Goal: Register for event/course

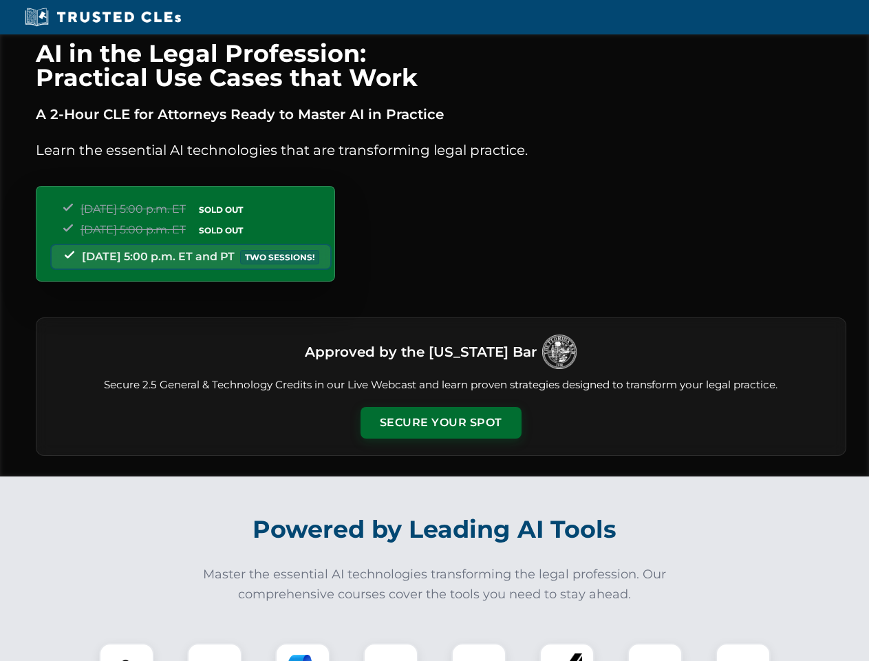
click at [440, 423] on button "Secure Your Spot" at bounding box center [441, 423] width 161 height 32
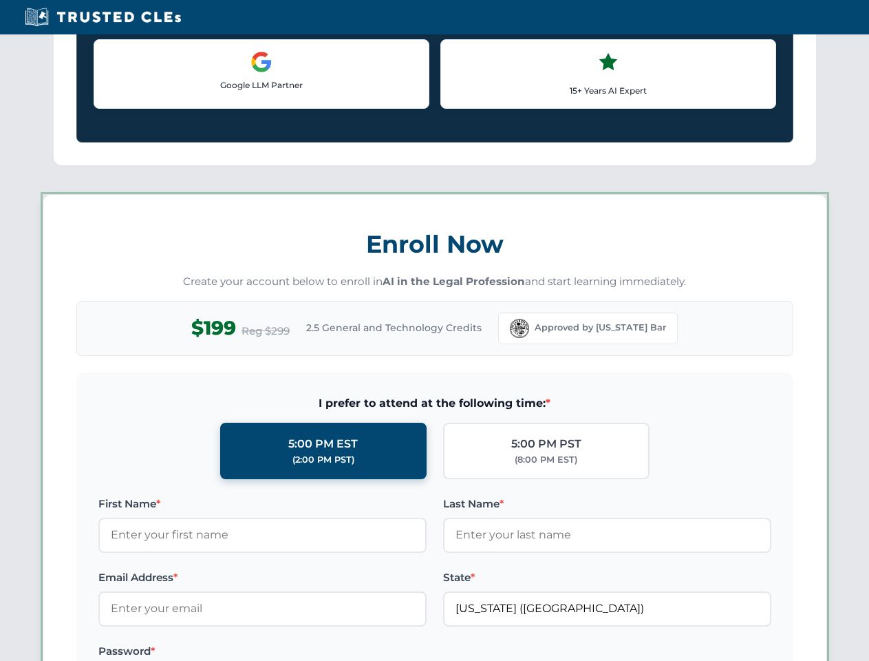
click at [303, 652] on label "Password *" at bounding box center [262, 651] width 328 height 17
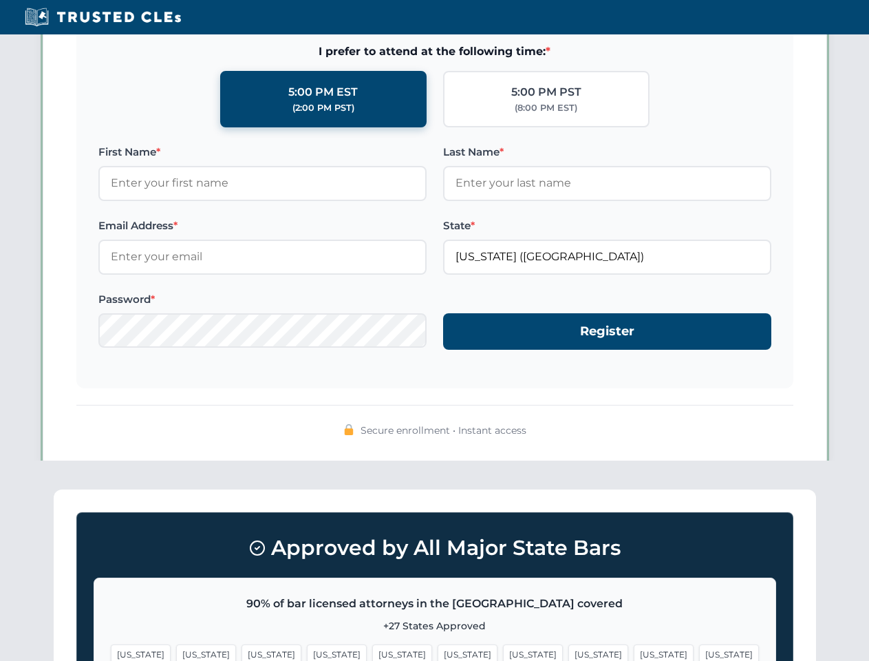
click at [634, 652] on span "[US_STATE]" at bounding box center [664, 654] width 60 height 20
